Goal: Information Seeking & Learning: Learn about a topic

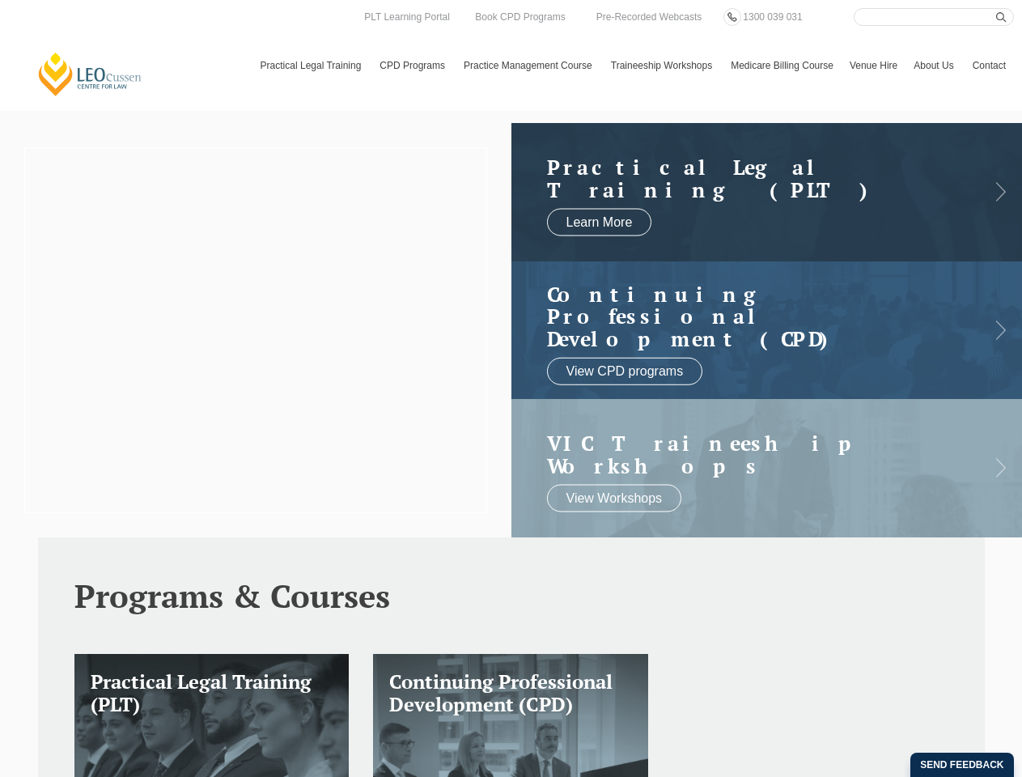
click at [256, 330] on div at bounding box center [255, 330] width 511 height 414
click at [736, 776] on html "[PERSON_NAME] Centre for Law Search here Practical Legal Training Our Practical…" at bounding box center [511, 388] width 1022 height 777
